Goal: Information Seeking & Learning: Check status

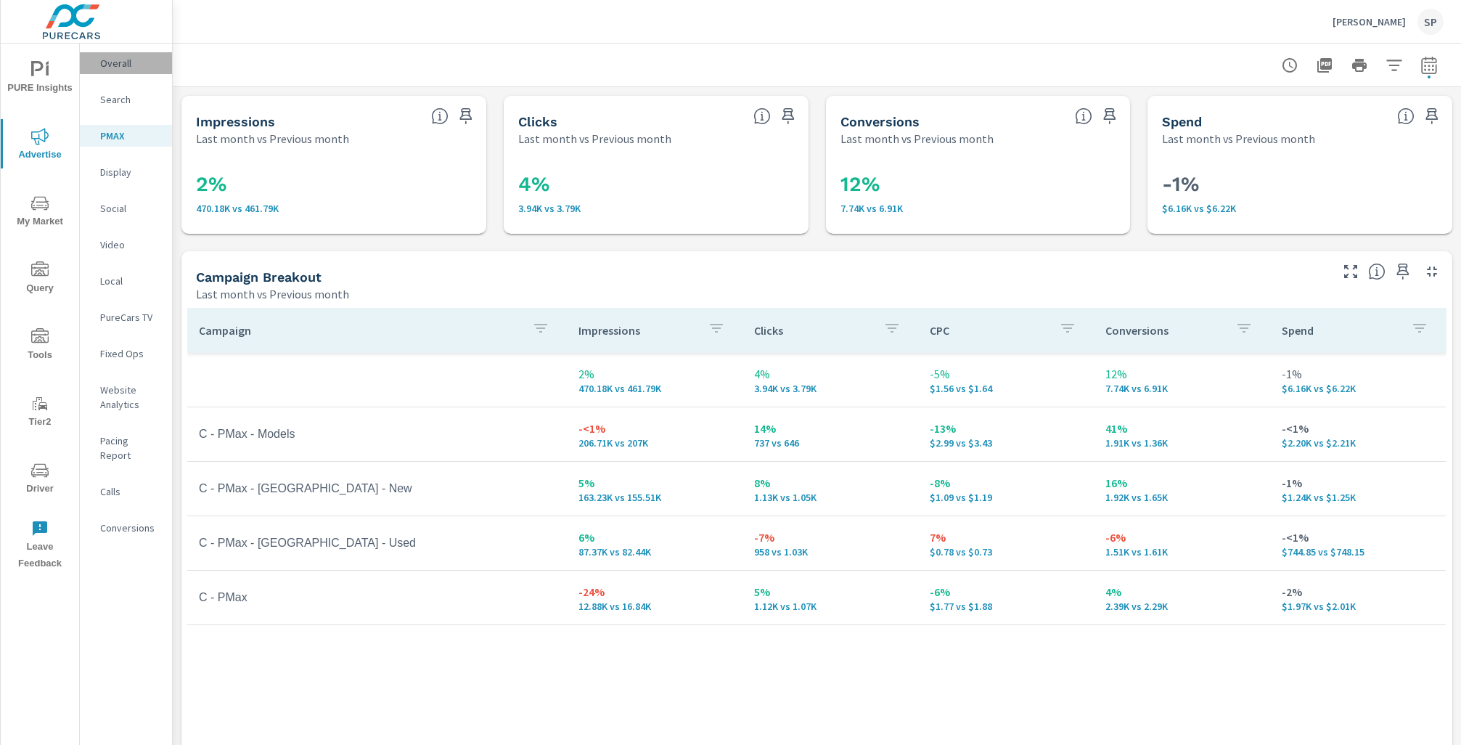
click at [114, 62] on p "Overall" at bounding box center [130, 63] width 60 height 15
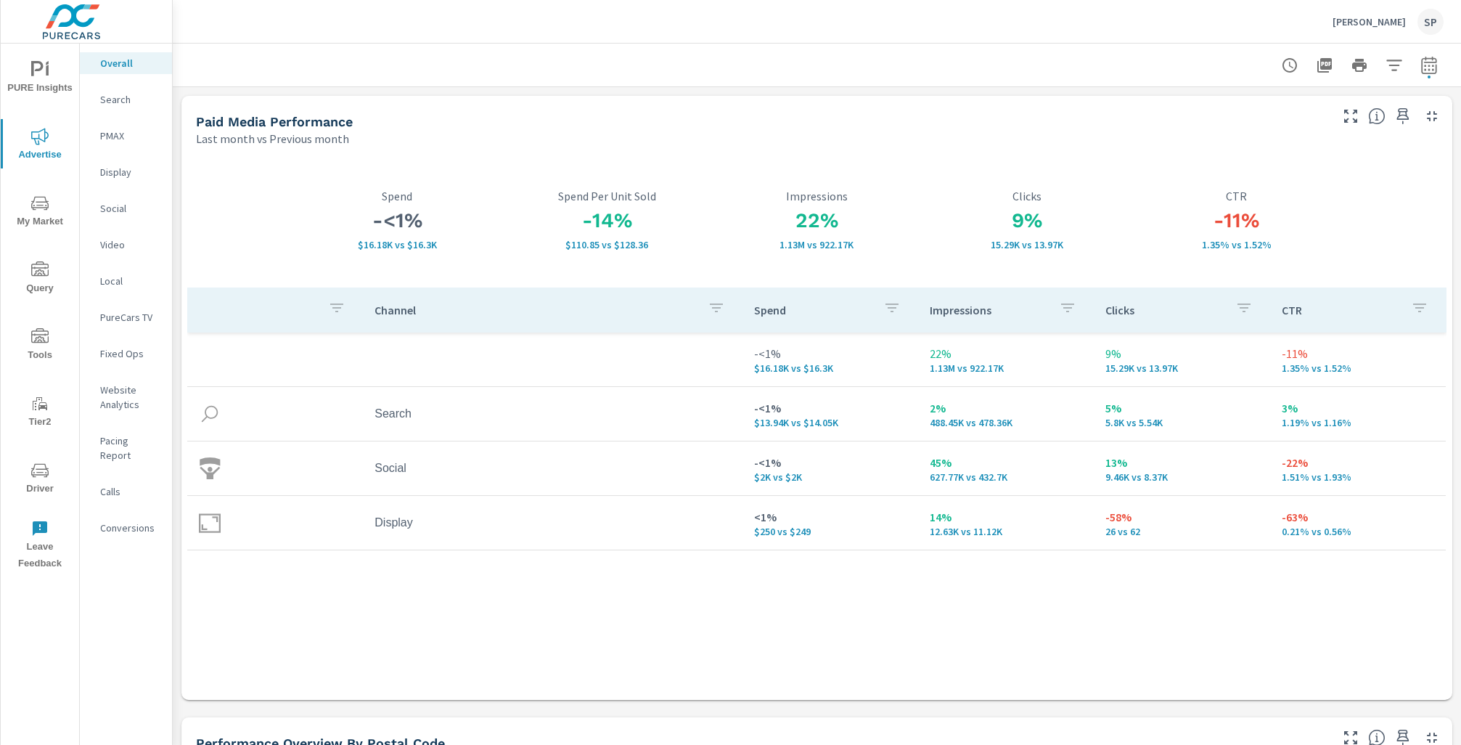
click at [135, 520] on p "Conversions" at bounding box center [130, 527] width 60 height 15
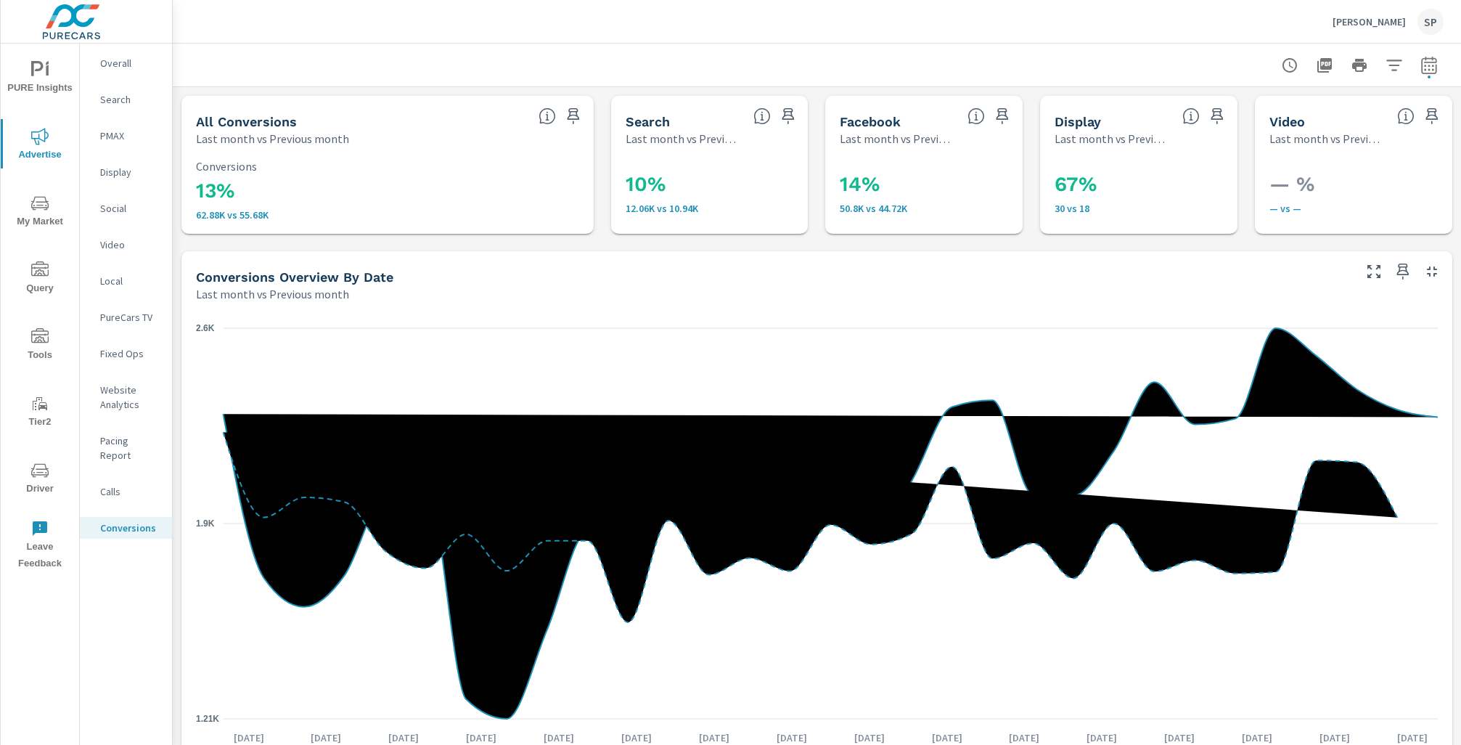
scroll to position [163, 0]
click at [124, 59] on p "Overall" at bounding box center [130, 63] width 60 height 15
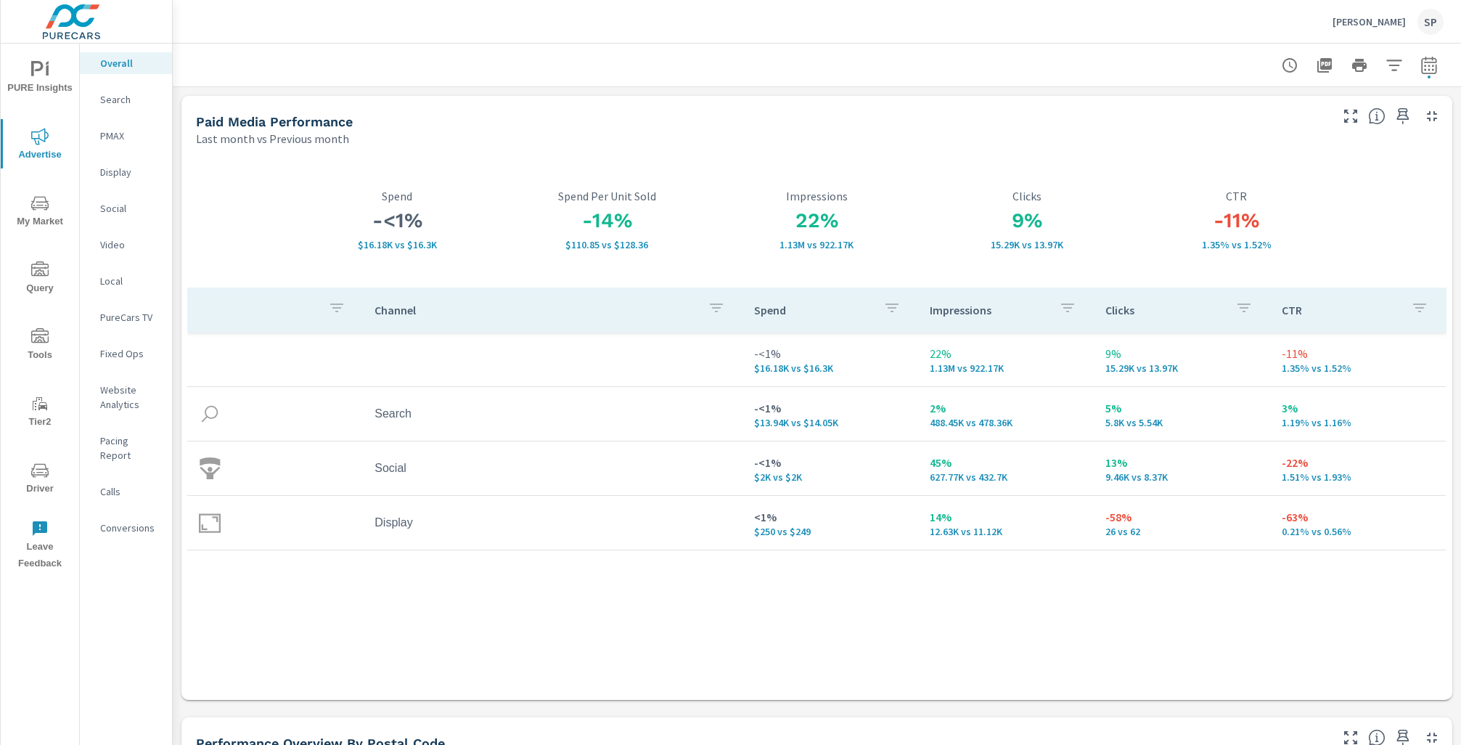
click at [306, 47] on div at bounding box center [817, 65] width 1254 height 43
click at [118, 93] on p "Search" at bounding box center [130, 99] width 60 height 15
